Goal: Task Accomplishment & Management: Use online tool/utility

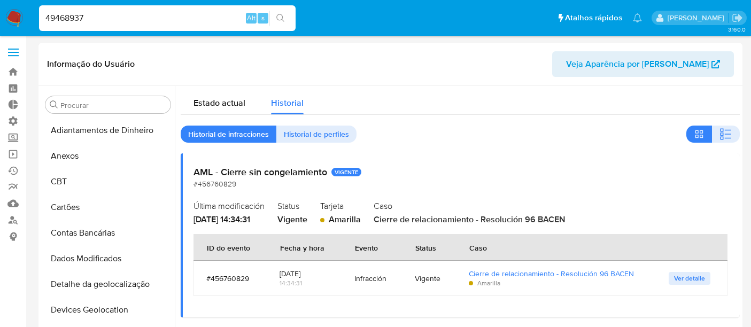
select select "10"
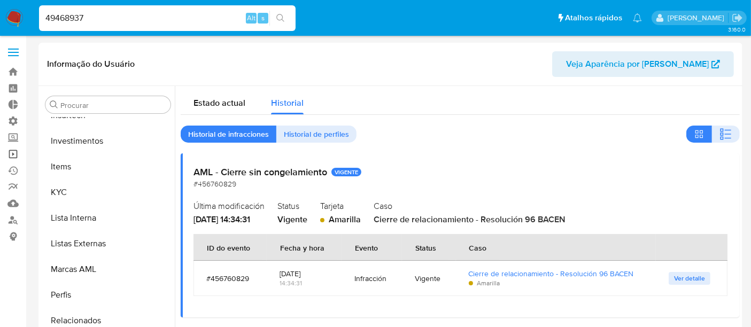
click at [13, 158] on link "Operações em massa" at bounding box center [63, 154] width 127 height 17
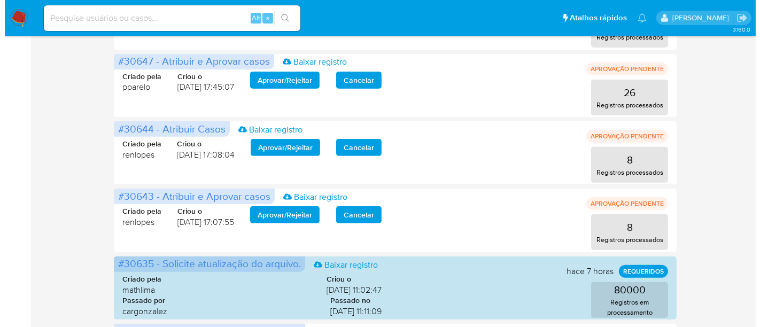
scroll to position [475, 0]
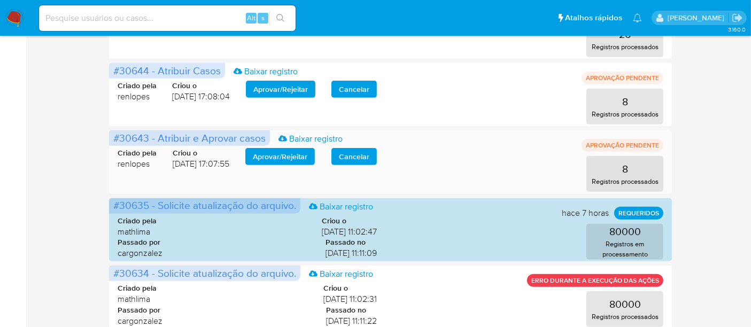
click at [284, 155] on span "Aprovar / Rejeitar" at bounding box center [280, 156] width 55 height 15
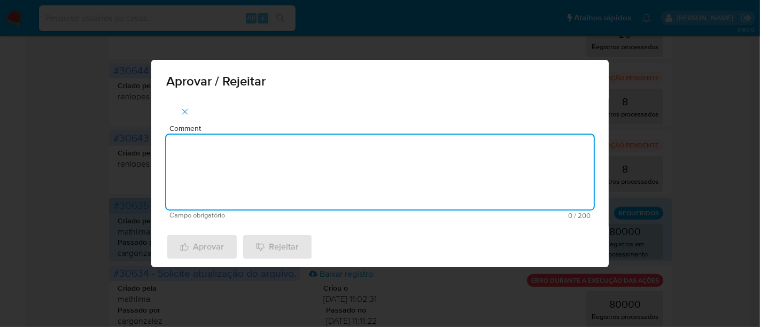
click at [208, 153] on textarea "Comment" at bounding box center [380, 172] width 428 height 75
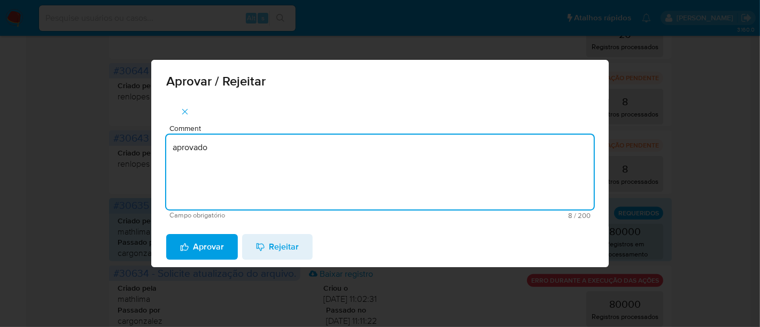
drag, startPoint x: 228, startPoint y: 148, endPoint x: 67, endPoint y: 163, distance: 162.2
click at [67, 163] on div "Aprovar / Rejeitar Comment aprovado Campo obrigatório 8 / 200 192 caracteres re…" at bounding box center [380, 163] width 760 height 327
type textarea "aprovado"
click at [195, 241] on span "Aprovar" at bounding box center [202, 247] width 44 height 24
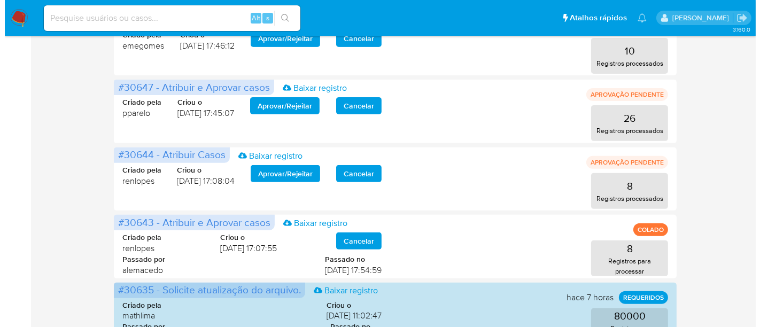
scroll to position [416, 0]
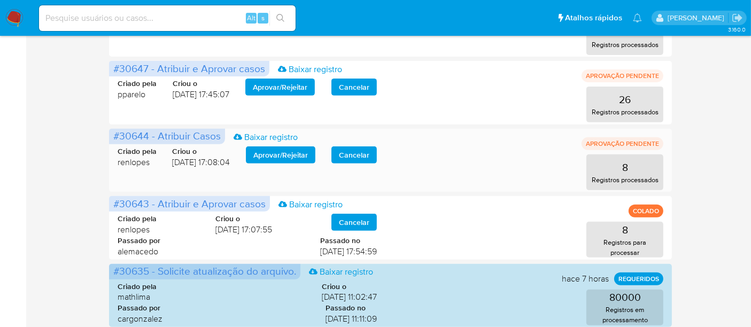
click at [274, 150] on span "Aprovar / Rejeitar" at bounding box center [280, 155] width 55 height 15
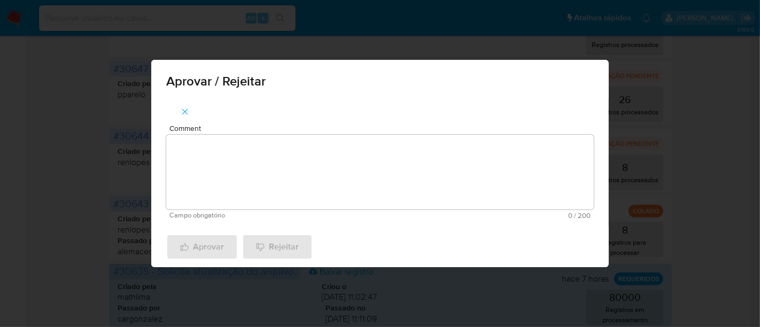
click at [224, 166] on textarea "Comment" at bounding box center [380, 172] width 428 height 75
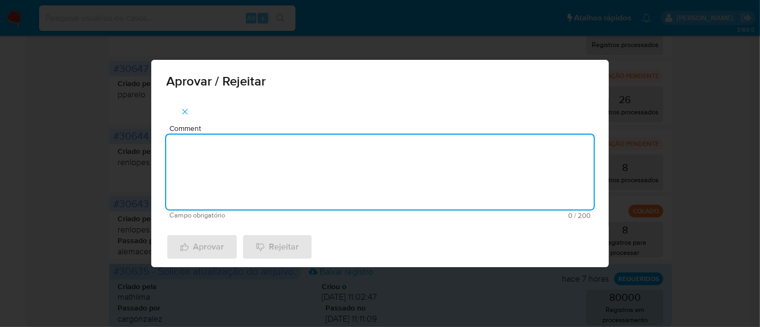
click at [199, 179] on textarea "Comment" at bounding box center [380, 172] width 428 height 75
paste textarea "aprovado"
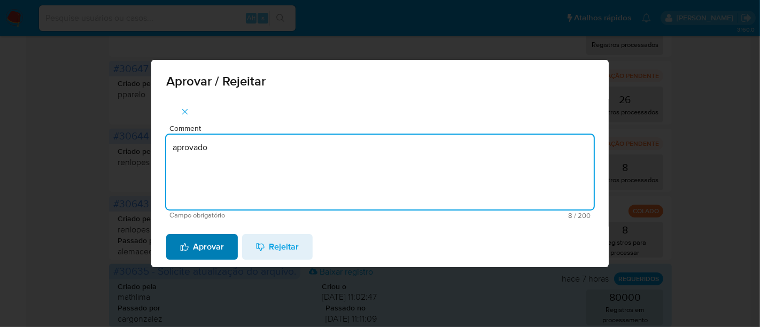
type textarea "aprovado"
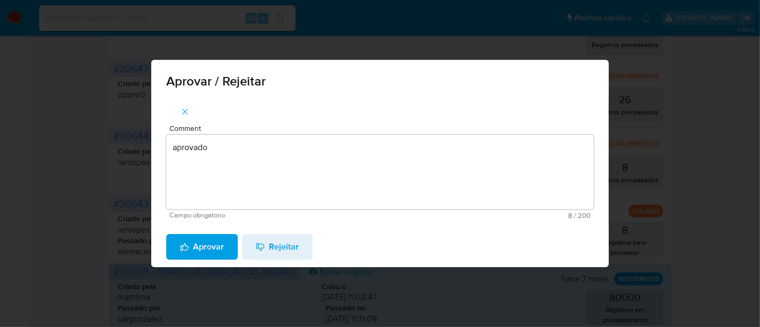
click at [210, 245] on span "Aprovar" at bounding box center [202, 247] width 44 height 24
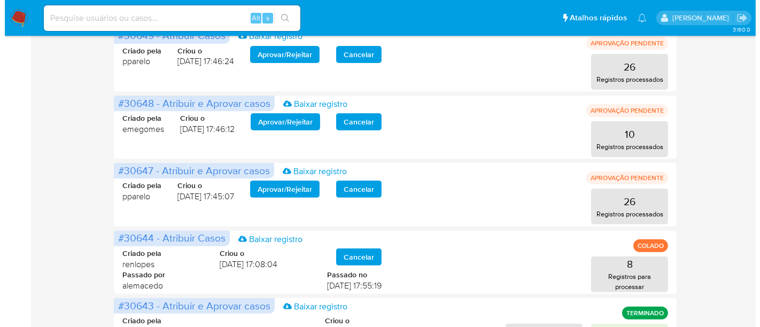
scroll to position [356, 0]
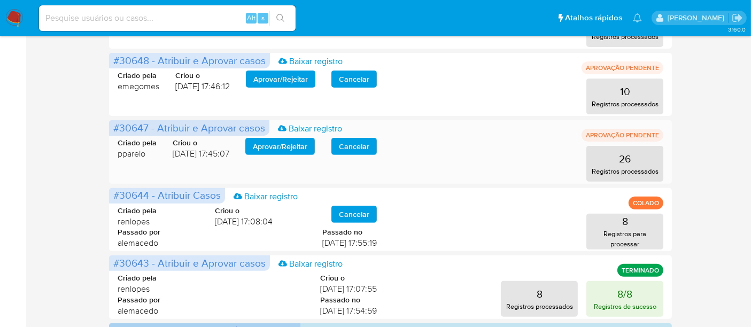
click at [290, 149] on span "Aprovar / Rejeitar" at bounding box center [280, 146] width 55 height 15
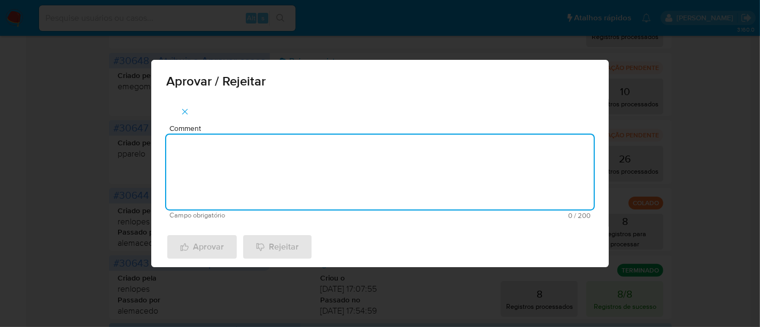
drag, startPoint x: 216, startPoint y: 161, endPoint x: 230, endPoint y: 158, distance: 14.2
click at [217, 161] on textarea "Comment" at bounding box center [380, 172] width 428 height 75
paste textarea "aprovado"
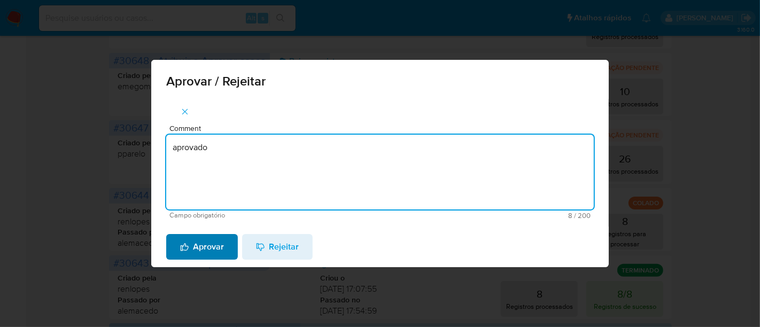
type textarea "aprovado"
drag, startPoint x: 211, startPoint y: 242, endPoint x: 277, endPoint y: 262, distance: 69.4
click at [218, 238] on span "Aprovar" at bounding box center [202, 247] width 44 height 24
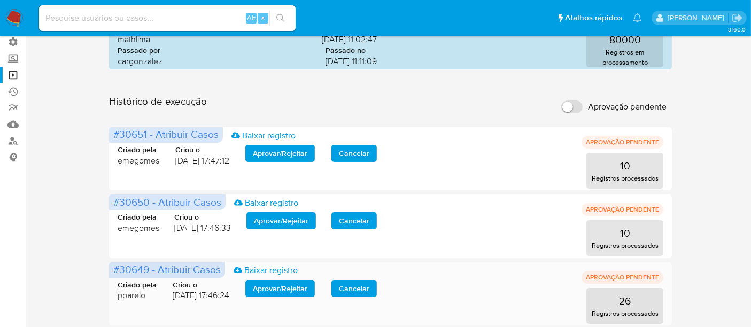
scroll to position [20, 0]
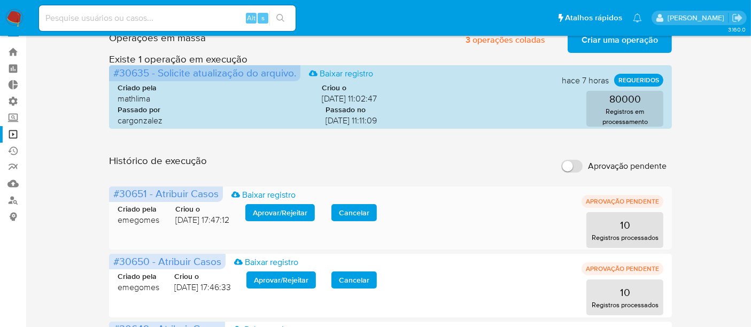
click at [356, 213] on span "Cancelar" at bounding box center [354, 212] width 30 height 15
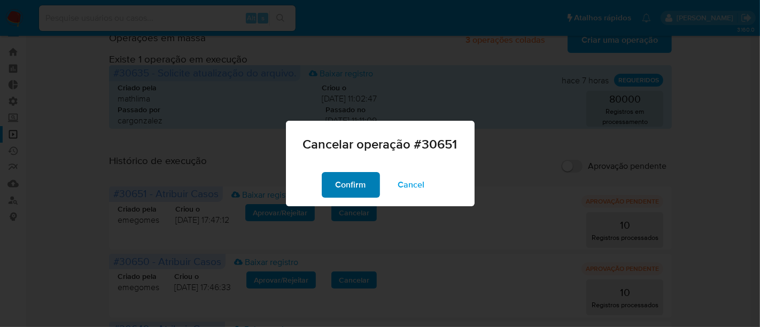
click at [358, 186] on span "Confirm" at bounding box center [351, 185] width 30 height 24
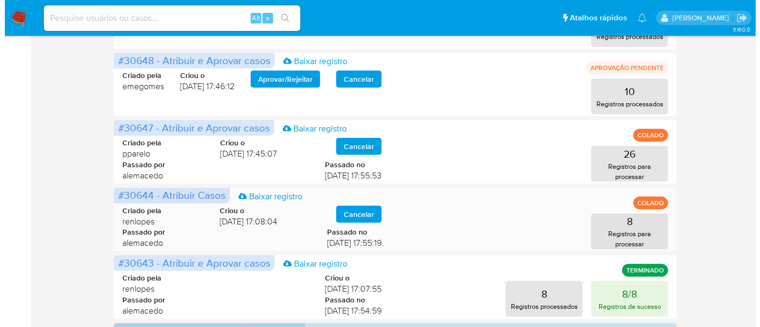
scroll to position [297, 0]
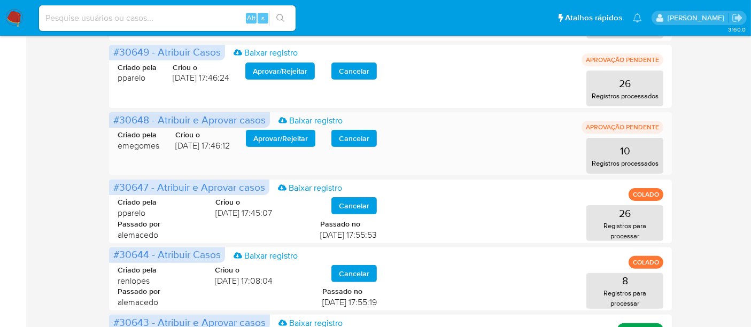
click at [291, 139] on span "Aprovar / Rejeitar" at bounding box center [280, 138] width 55 height 15
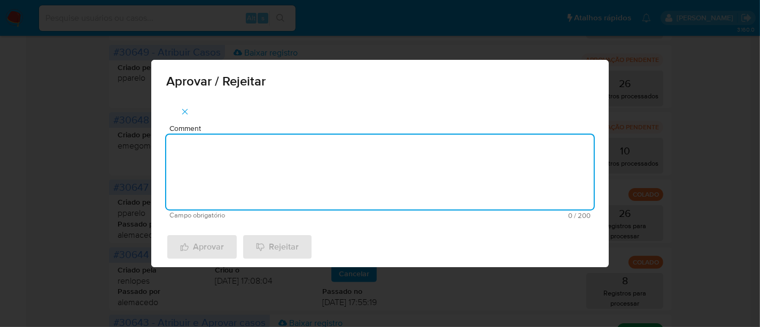
click at [281, 163] on textarea "Comment" at bounding box center [380, 172] width 428 height 75
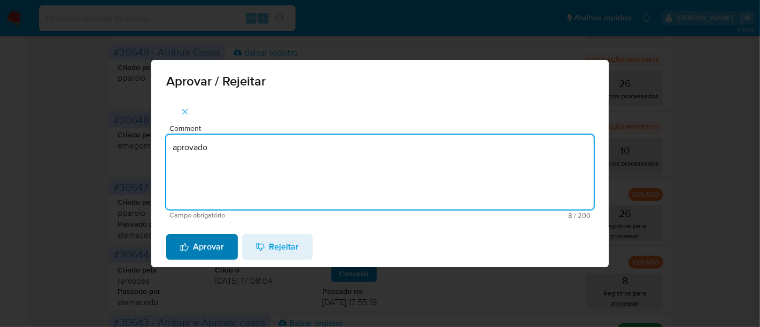
type textarea "aprovado"
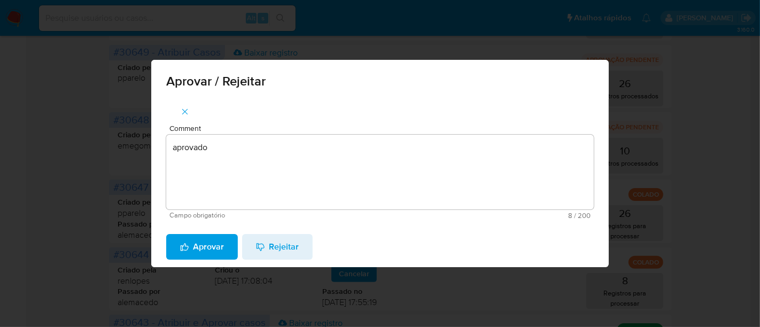
click at [211, 250] on span "Aprovar" at bounding box center [202, 247] width 44 height 24
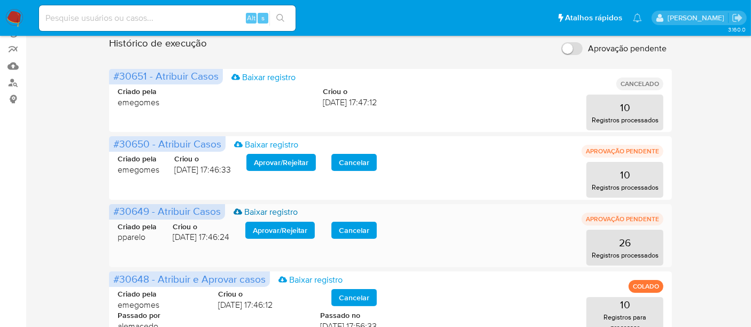
scroll to position [119, 0]
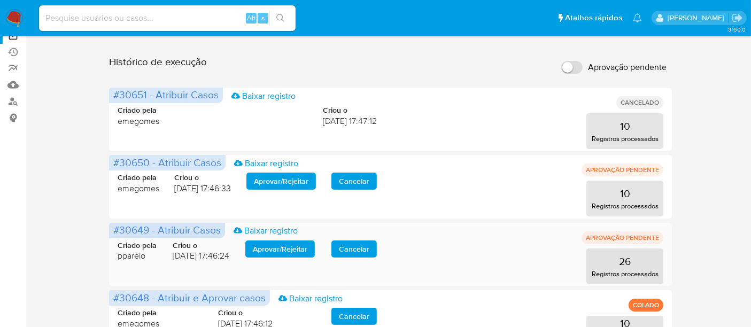
click at [294, 249] on span "Aprovar / Rejeitar" at bounding box center [280, 249] width 55 height 15
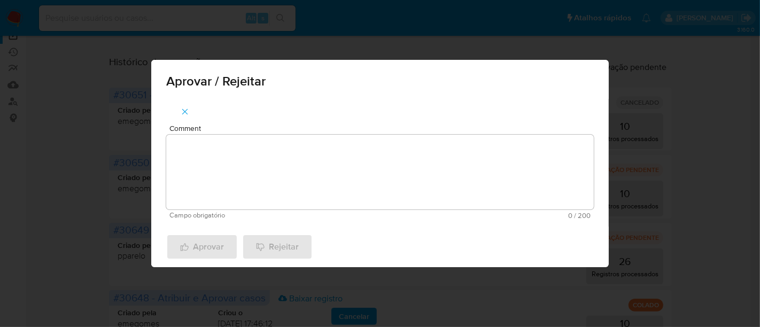
click at [242, 168] on textarea "Comment" at bounding box center [380, 172] width 428 height 75
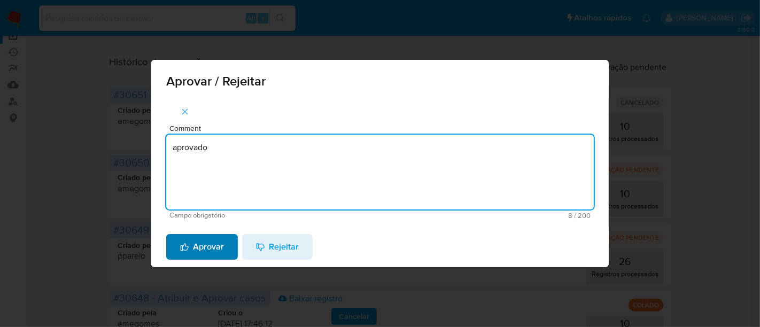
type textarea "aprovado"
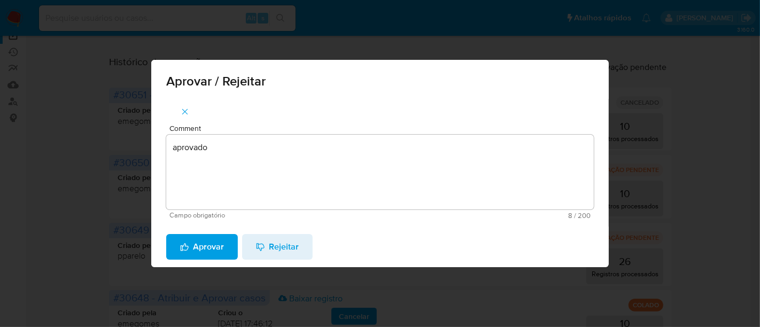
click at [214, 247] on span "Aprovar" at bounding box center [202, 247] width 44 height 24
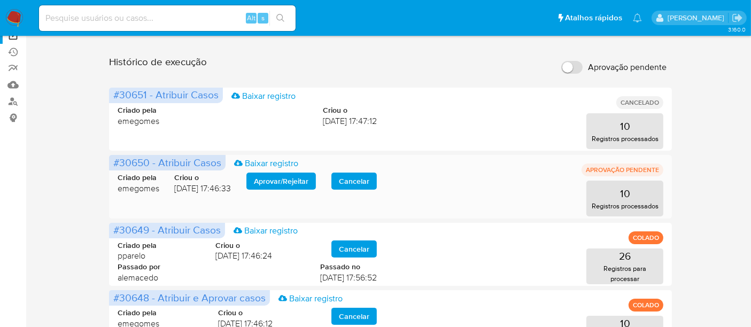
click at [293, 184] on span "Aprovar / Rejeitar" at bounding box center [281, 181] width 55 height 15
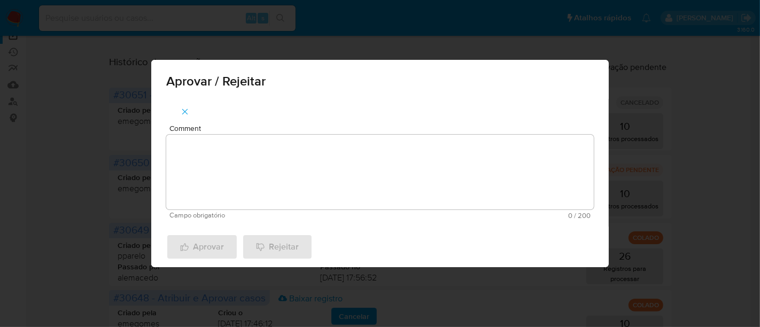
click at [254, 158] on textarea "Comment" at bounding box center [380, 172] width 428 height 75
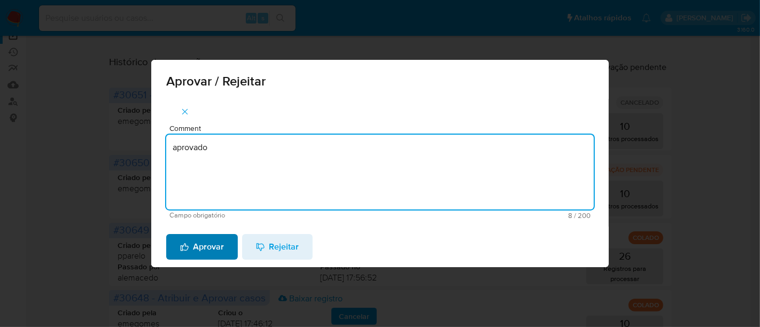
type textarea "aprovado"
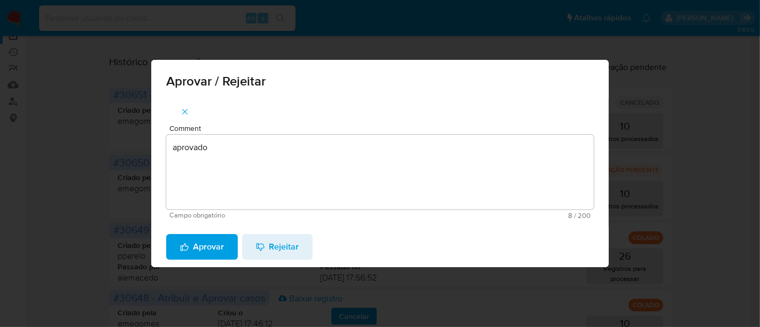
click at [217, 248] on span "Aprovar" at bounding box center [202, 247] width 44 height 24
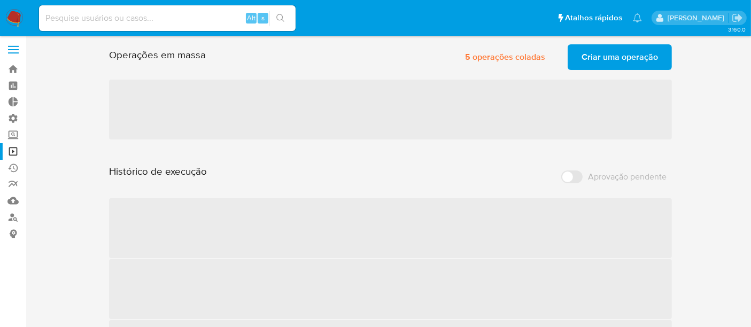
scroll to position [0, 0]
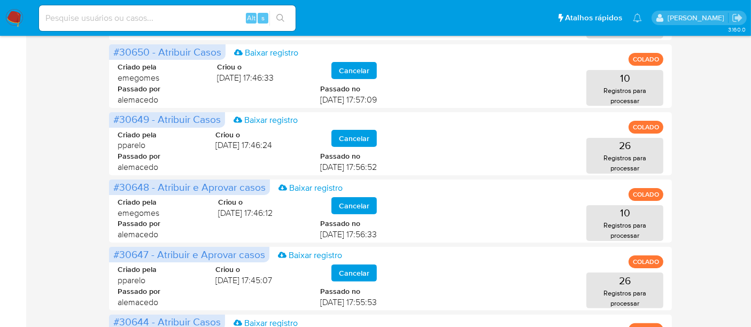
scroll to position [178, 0]
